Goal: Find specific page/section

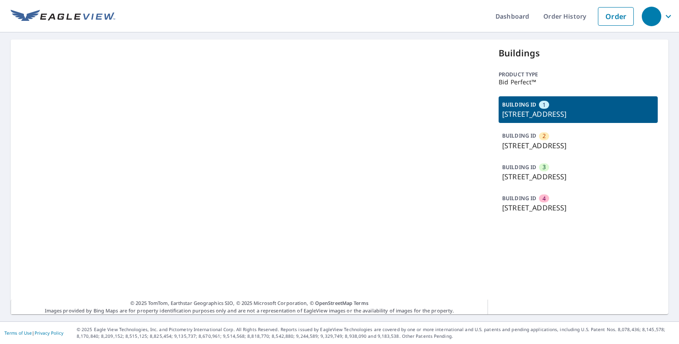
click at [325, 172] on div "© 2025 TomTom, Earthstar Geographics SIO, © 2025 Microsoft Corporation, © OpenS…" at bounding box center [250, 176] width 478 height 275
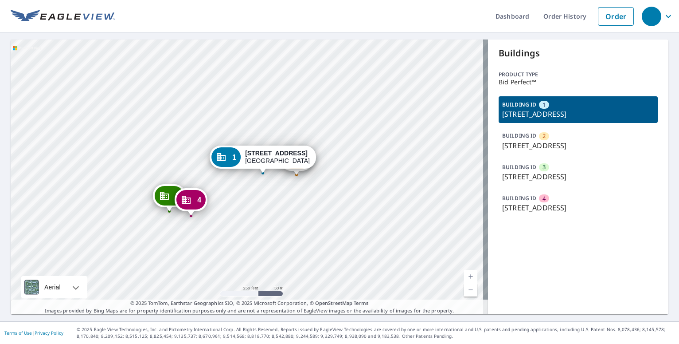
click at [306, 224] on div "2 [STREET_ADDRESS]-1810 [GEOGRAPHIC_DATA][STREET_ADDRESS] [STREET_ADDRESS] [GEO…" at bounding box center [250, 176] width 478 height 275
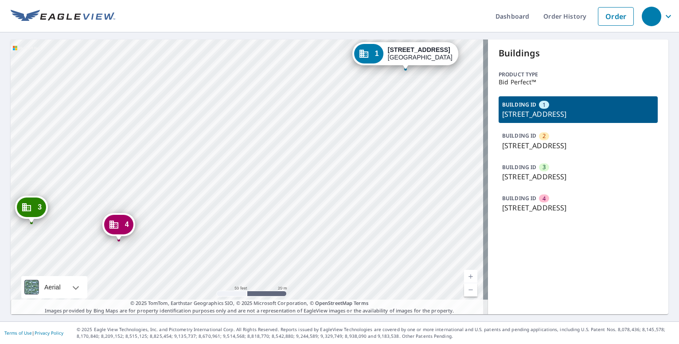
drag, startPoint x: 463, startPoint y: 275, endPoint x: 459, endPoint y: 282, distance: 7.9
click at [464, 275] on link "Current Level 19, Zoom In" at bounding box center [470, 276] width 13 height 13
